Goal: Find specific page/section: Find specific page/section

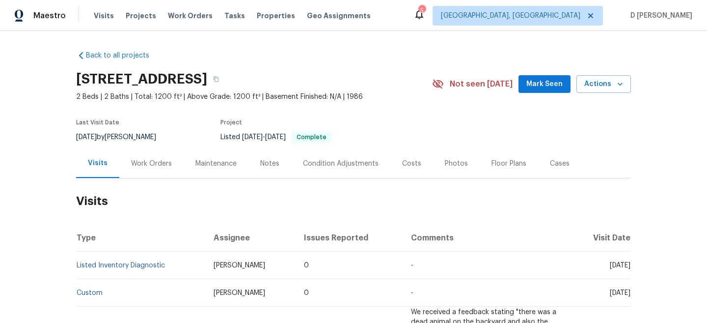
click at [150, 162] on div "Work Orders" at bounding box center [151, 164] width 41 height 10
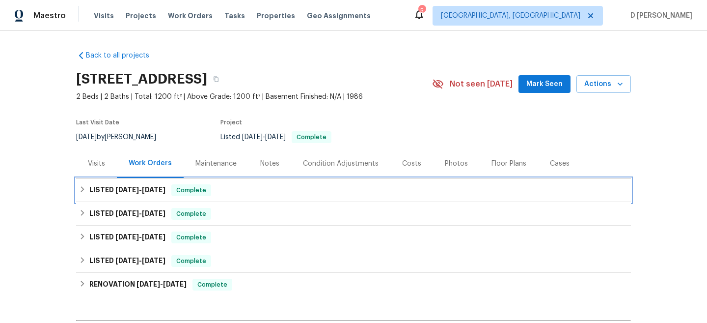
click at [83, 189] on icon at bounding box center [82, 189] width 3 height 6
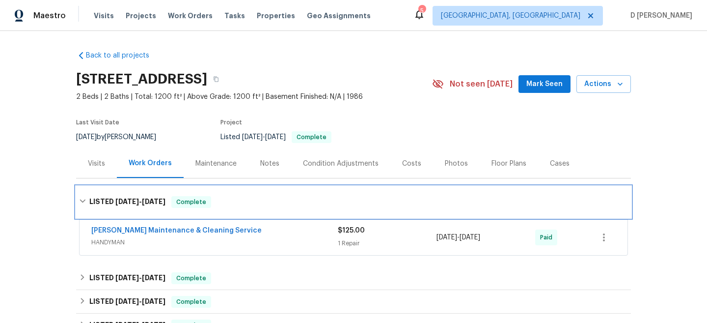
click at [83, 189] on div "LISTED [DATE] - [DATE] Complete" at bounding box center [353, 201] width 555 height 31
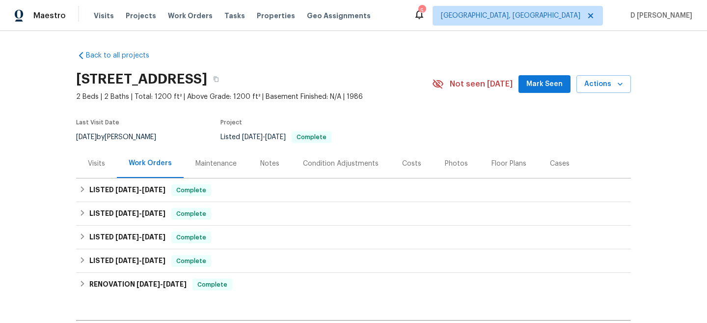
click at [90, 166] on div "Visits" at bounding box center [96, 164] width 17 height 10
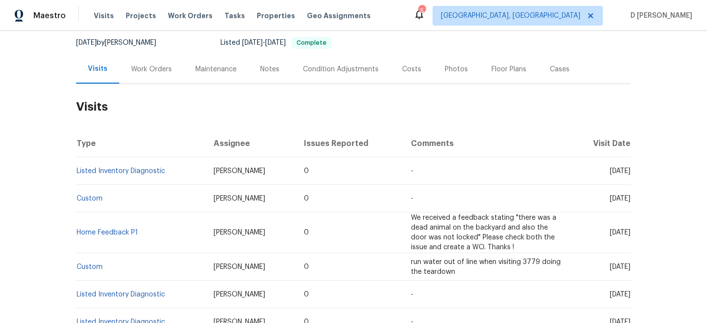
scroll to position [106, 0]
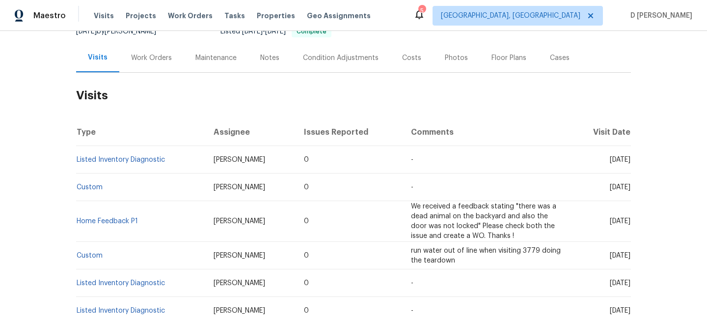
click at [135, 63] on div "Work Orders" at bounding box center [151, 57] width 64 height 29
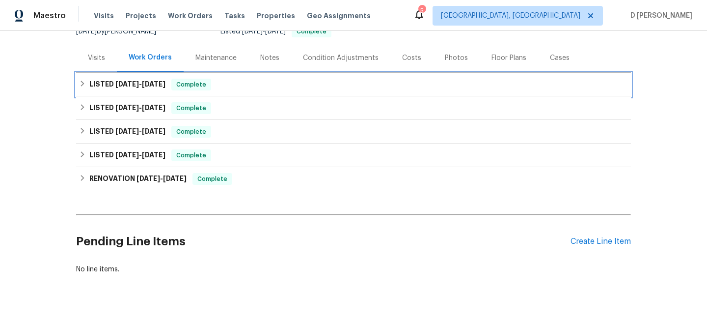
click at [88, 86] on div "LISTED [DATE] - [DATE] Complete" at bounding box center [353, 85] width 549 height 12
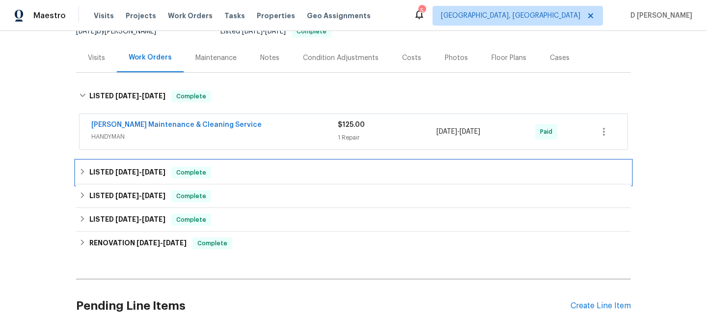
click at [84, 168] on icon at bounding box center [82, 171] width 7 height 7
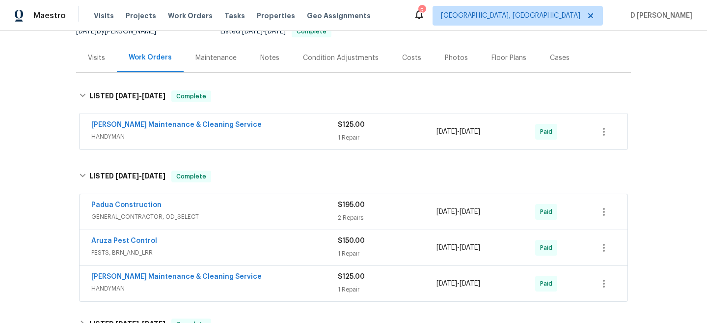
click at [192, 209] on div "Padua Construction" at bounding box center [214, 206] width 246 height 12
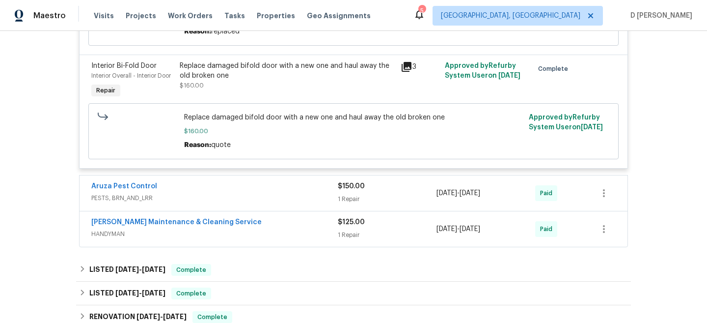
scroll to position [436, 0]
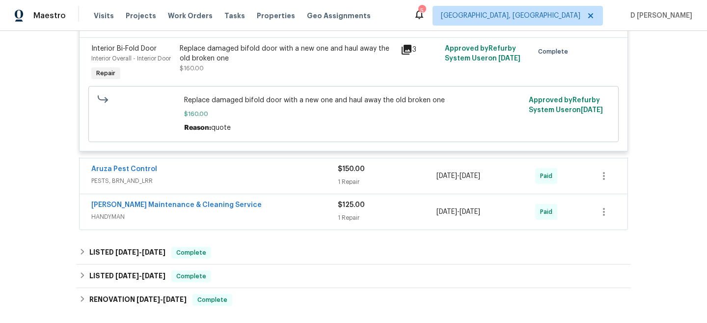
click at [142, 185] on span "PESTS, BRN_AND_LRR" at bounding box center [214, 181] width 246 height 10
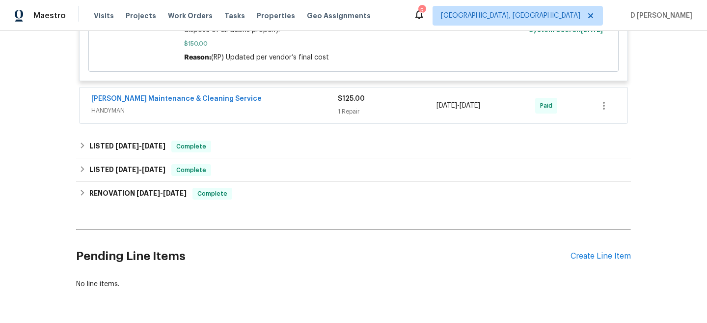
scroll to position [692, 0]
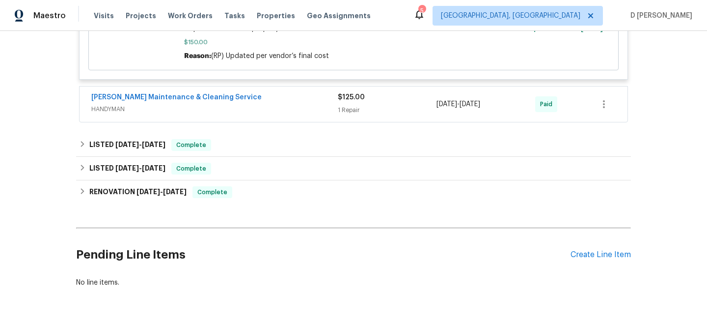
click at [132, 114] on span "HANDYMAN" at bounding box center [214, 109] width 246 height 10
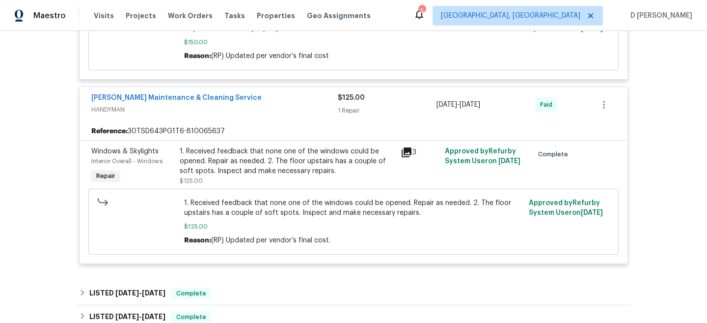
scroll to position [0, 0]
